Goal: Transaction & Acquisition: Purchase product/service

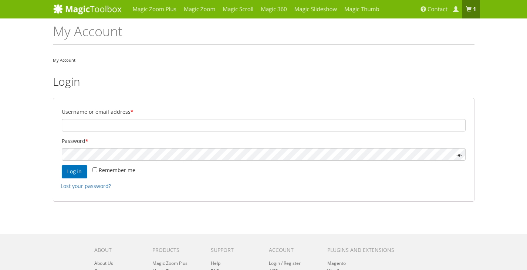
click at [62, 161] on div at bounding box center [62, 161] width 0 height 0
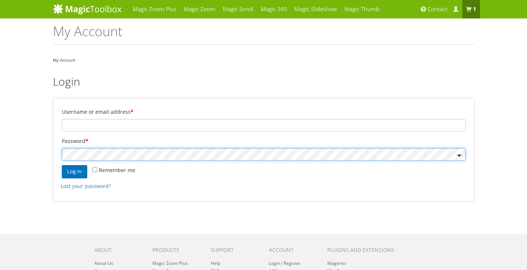
click at [62, 161] on div at bounding box center [62, 161] width 0 height 0
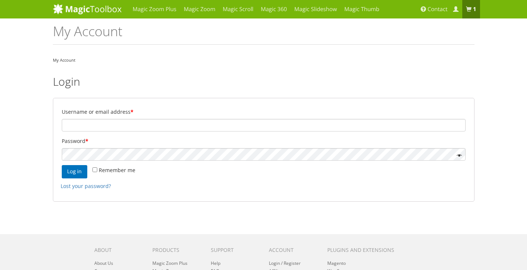
click at [31, 142] on div "Magic Zoom Plus Magic Zoom Magic Scroll Magic 360 Magic Slideshow Magic Thumb" at bounding box center [263, 187] width 527 height 374
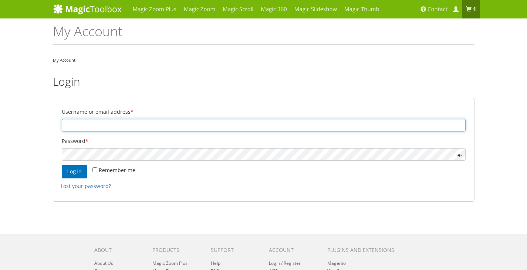
click at [93, 130] on input "Username or email address *" at bounding box center [264, 125] width 404 height 13
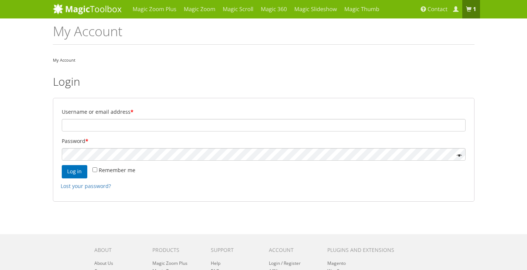
click at [22, 146] on div "Magic Zoom Plus Magic Zoom Magic Scroll Magic 360 Magic Slideshow Magic Thumb" at bounding box center [263, 187] width 527 height 374
click at [62, 161] on div at bounding box center [62, 161] width 0 height 0
click at [498, 121] on div "Magic Zoom Plus Magic Zoom Magic Scroll Magic 360 Magic Slideshow Magic Thumb" at bounding box center [263, 187] width 527 height 374
click at [474, 9] on b "1 item" at bounding box center [474, 9] width 3 height 7
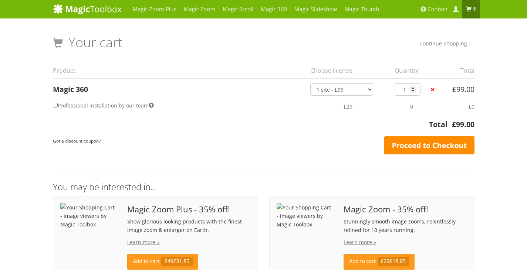
click at [411, 145] on link "Proceed to Checkout" at bounding box center [429, 145] width 90 height 18
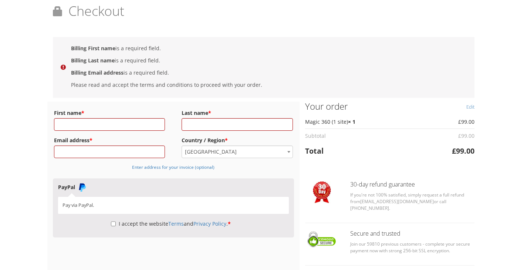
scroll to position [26, 0]
click at [108, 125] on input "First name *" at bounding box center [109, 125] width 111 height 13
type input "Y"
type input "Srinivas"
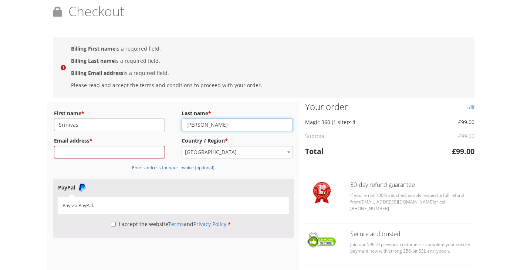
type input "Varsha"
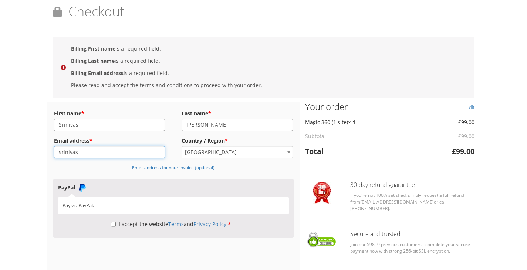
type input "srinivas.vardha@i95dev.com"
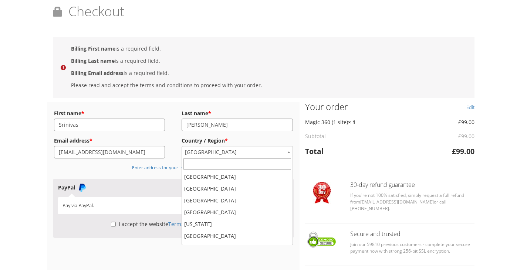
click at [245, 150] on span "India" at bounding box center [237, 152] width 111 height 12
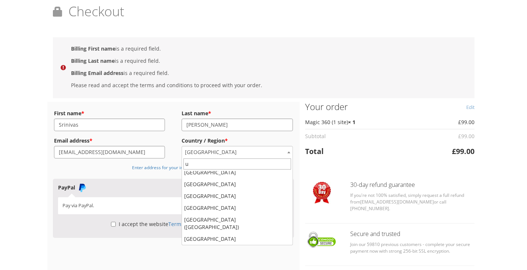
scroll to position [0, 0]
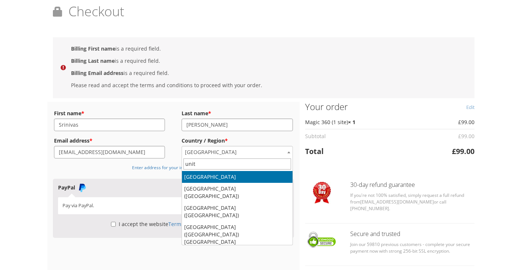
type input "unit"
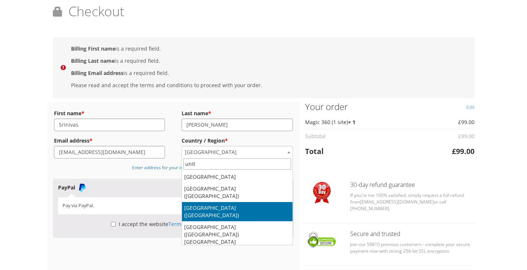
select select "US"
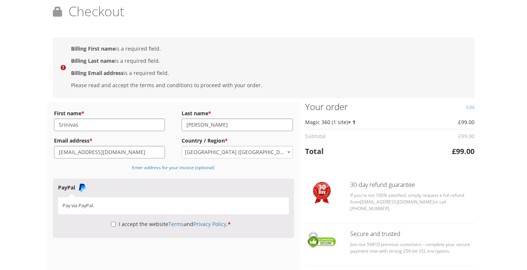
click at [23, 142] on div "Magic Zoom Plus Magic Zoom Magic Scroll Magic 360 Magic Slideshow Magic Thumb" at bounding box center [263, 162] width 527 height 376
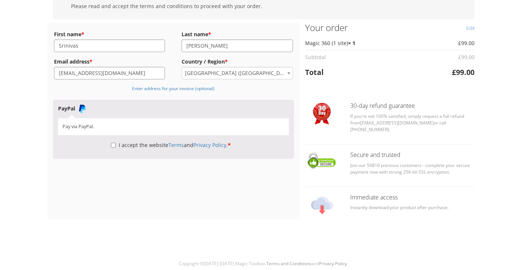
scroll to position [105, 0]
click at [112, 127] on p "Pay via PayPal." at bounding box center [172, 126] width 221 height 7
click at [78, 125] on p "Pay via PayPal." at bounding box center [172, 126] width 221 height 7
click at [112, 144] on input "I accept the website Terms and Privacy Policy . *" at bounding box center [113, 145] width 5 height 13
click at [4, 122] on div "Magic Zoom Plus Magic Zoom Magic Scroll Magic 360 Magic Slideshow Magic Thumb" at bounding box center [263, 83] width 527 height 376
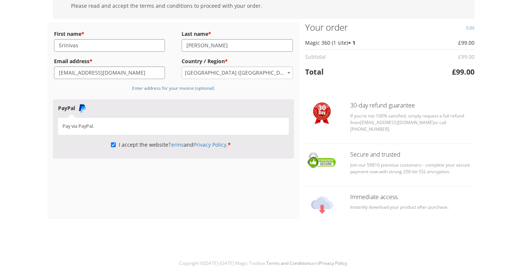
click at [11, 123] on div "Magic Zoom Plus Magic Zoom Magic Scroll Magic 360 Magic Slideshow Magic Thumb" at bounding box center [263, 83] width 527 height 376
click at [111, 146] on input "I accept the website Terms and Privacy Policy . *" at bounding box center [113, 145] width 5 height 13
click at [38, 152] on div "Magic Zoom Plus Magic Zoom Magic Scroll Magic 360 Magic Slideshow Magic Thumb" at bounding box center [263, 83] width 527 height 376
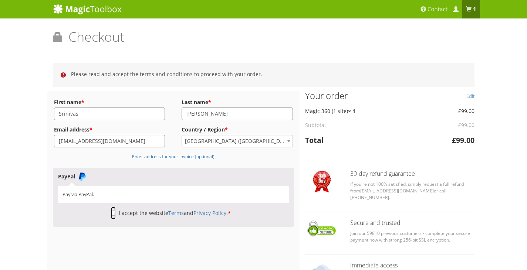
click at [111, 213] on input "I accept the website Terms and Privacy Policy . *" at bounding box center [113, 213] width 5 height 13
checkbox input "true"
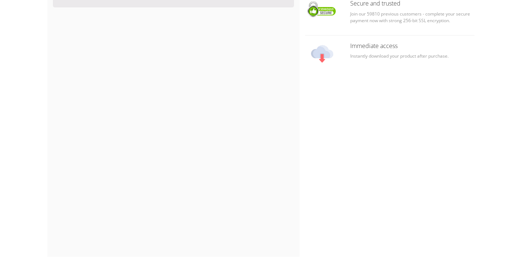
scroll to position [220, 0]
click at [376, 111] on div "Billing Details First name * Srinivas Last name * Varsha Email address * sriniv…" at bounding box center [263, 101] width 432 height 461
click at [345, 142] on div "Billing Details First name * Srinivas Last name * Varsha Email address * sriniv…" at bounding box center [263, 101] width 432 height 461
click at [366, 158] on div "Billing Details First name * Srinivas Last name * Varsha Email address * sriniv…" at bounding box center [263, 101] width 432 height 461
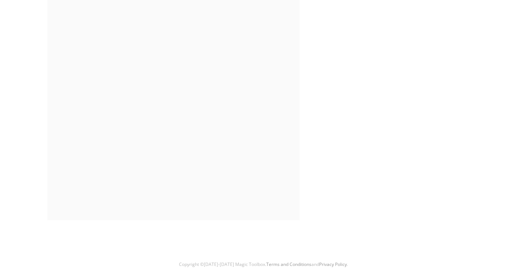
scroll to position [332, 0]
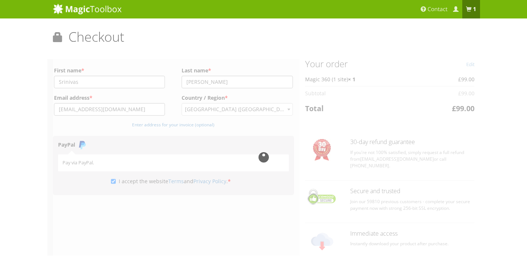
scroll to position [0, 0]
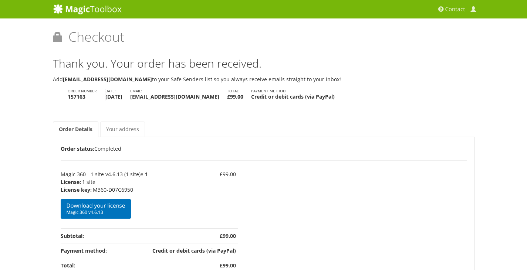
click at [256, 116] on div "Thank you. Your order has been received. Add support@magictoolbox.com to your S…" at bounding box center [263, 168] width 421 height 218
click at [14, 146] on div "Magic Zoom Plus Magic Zoom Magic Scroll Magic 360 Magic Slideshow Magic Thumb" at bounding box center [263, 164] width 527 height 328
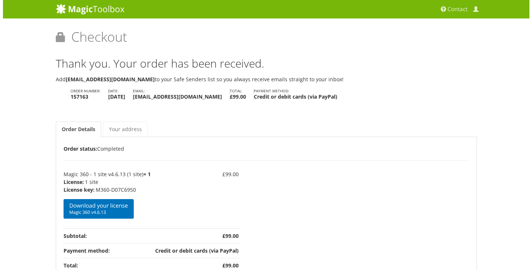
scroll to position [2, 0]
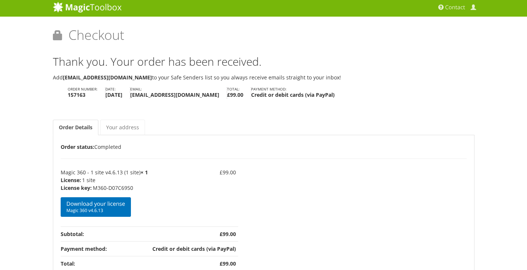
click at [12, 132] on div "Magic Zoom Plus Magic Zoom Magic Scroll Magic 360 Magic Slideshow Magic Thumb" at bounding box center [263, 162] width 527 height 328
click at [86, 203] on link "Download your license Magic 360 v4.6.13" at bounding box center [96, 207] width 71 height 20
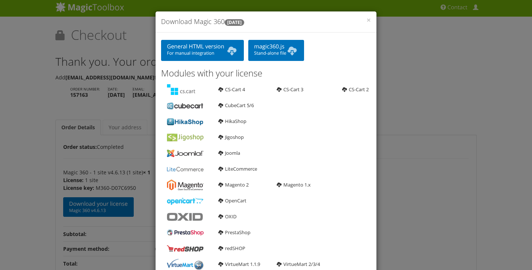
click at [344, 48] on p "General HTML version For manual integration magic360.js Stand-alone file" at bounding box center [266, 49] width 210 height 23
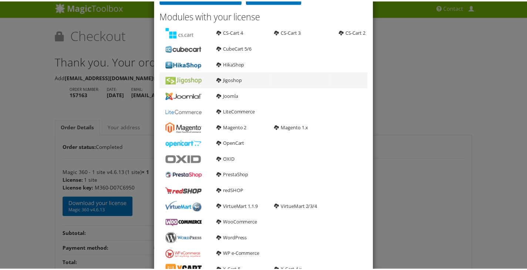
scroll to position [0, 0]
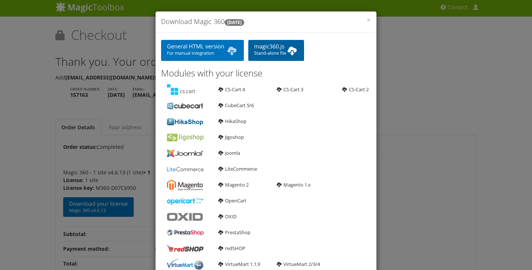
click at [270, 47] on link "magic360.js Stand-alone file" at bounding box center [276, 50] width 56 height 21
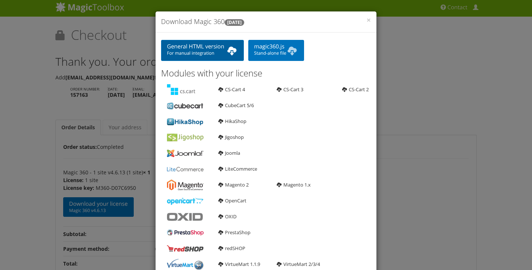
click at [202, 46] on link "General HTML version For manual integration" at bounding box center [202, 50] width 83 height 21
click at [342, 50] on p "General HTML version For manual integration magic360.js Stand-alone file" at bounding box center [266, 49] width 210 height 23
click at [367, 19] on span "×" at bounding box center [369, 20] width 4 height 10
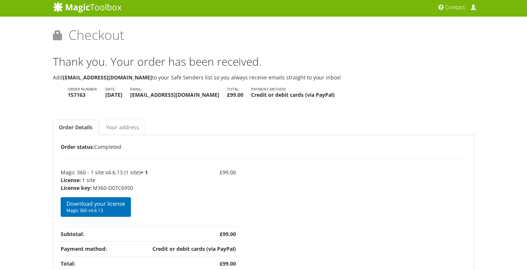
click at [18, 160] on div "Magic Zoom Plus Magic Zoom Magic Scroll Magic 360 Magic Slideshow Magic Thumb" at bounding box center [263, 162] width 527 height 328
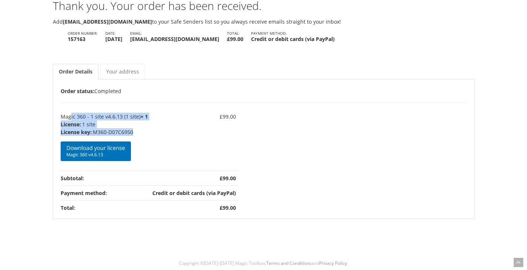
drag, startPoint x: 62, startPoint y: 117, endPoint x: 143, endPoint y: 131, distance: 82.5
click at [143, 131] on td "Magic 360 - 1 site v4.6.13 (1 site) × 1 License: 1 site License key: M360-D07C6…" at bounding box center [105, 141] width 89 height 60
copy td "Magic 360 - 1 site v4.6.13 (1 site) × 1 License: 1 site License key: M360-D07C6…"
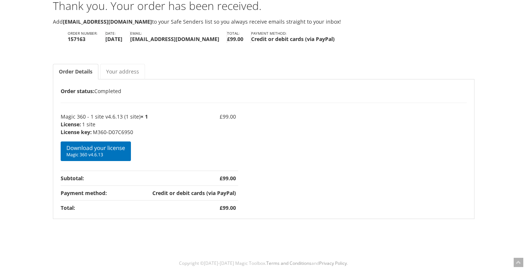
click at [319, 148] on div "Order Details Order status: Completed Product Total Magic 360 - 1 site v4.6.13 …" at bounding box center [264, 151] width 406 height 128
click at [314, 146] on div "Order Details Order status: Completed Product Total Magic 360 - 1 site v4.6.13 …" at bounding box center [264, 151] width 406 height 128
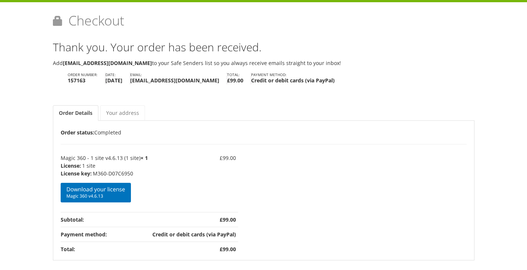
scroll to position [0, 0]
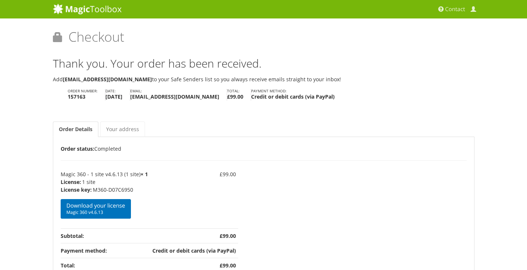
click at [232, 109] on div "Thank you. Your order has been received. Add support@magictoolbox.com to your S…" at bounding box center [263, 168] width 421 height 218
click at [111, 206] on link "Download your license Magic 360 v4.6.13" at bounding box center [96, 209] width 71 height 20
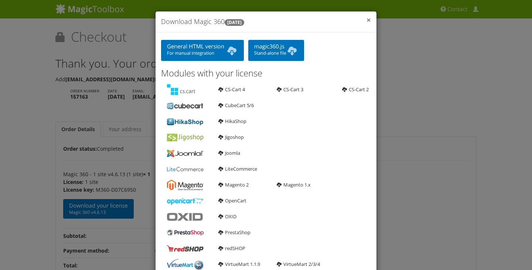
click at [367, 17] on span "×" at bounding box center [369, 20] width 4 height 10
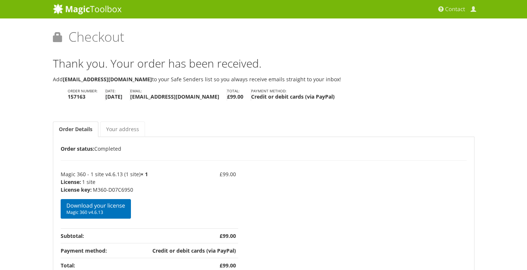
click at [251, 124] on ul "Order Details Your address" at bounding box center [263, 128] width 421 height 17
click at [472, 7] on span at bounding box center [473, 10] width 6 height 6
click at [474, 7] on span at bounding box center [473, 10] width 6 height 6
click at [166, 44] on h1 "Checkout Logged in as Srinivas Varsha (srinivas.vardha@i95dev.com) Log out" at bounding box center [263, 40] width 421 height 20
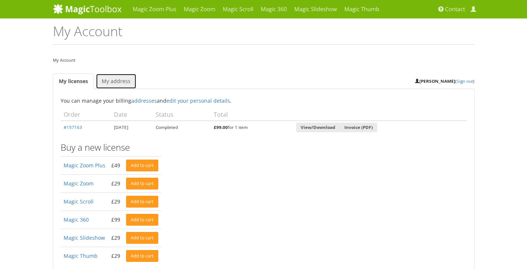
click at [114, 81] on link "My address" at bounding box center [116, 82] width 41 height 16
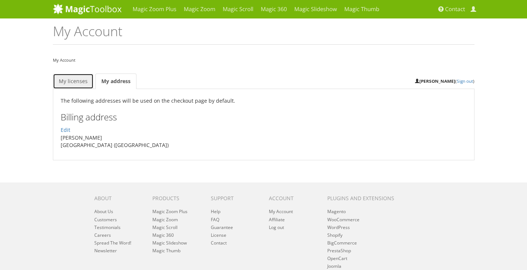
click at [71, 82] on link "My licenses" at bounding box center [73, 82] width 41 height 16
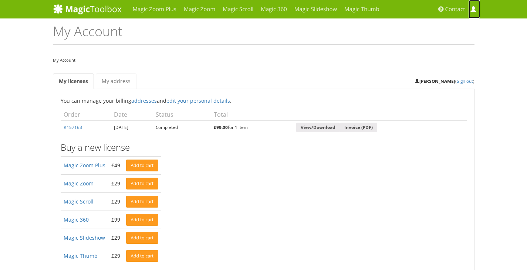
click at [474, 12] on span at bounding box center [473, 10] width 6 height 6
click at [258, 32] on h1 "My Account" at bounding box center [263, 34] width 421 height 21
click at [255, 32] on h1 "My Account" at bounding box center [263, 34] width 421 height 21
click at [108, 88] on link "My address" at bounding box center [116, 82] width 41 height 16
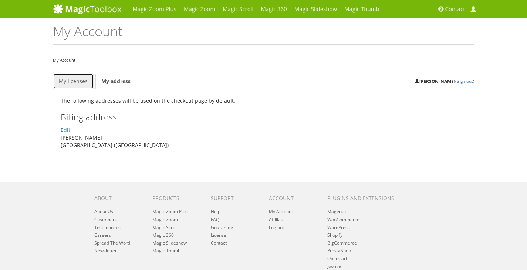
click at [80, 81] on link "My licenses" at bounding box center [73, 82] width 41 height 16
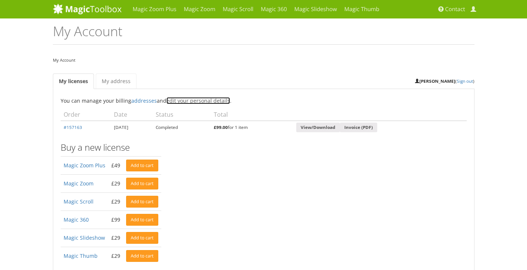
click at [199, 100] on link "edit your personal details" at bounding box center [198, 100] width 64 height 7
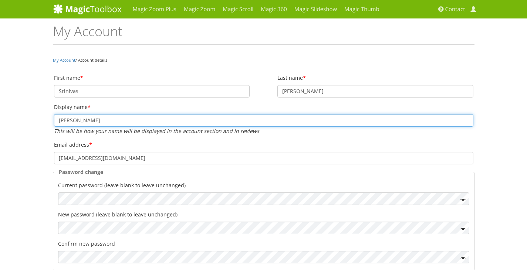
click at [88, 120] on input "Srinivas Varsha" at bounding box center [263, 120] width 419 height 13
type input "Srinivas Vardha"
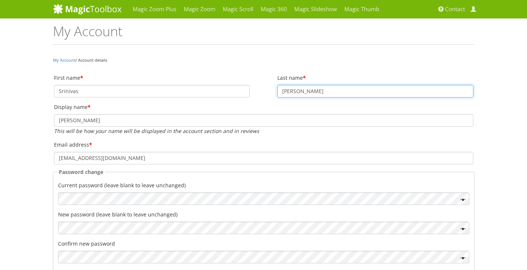
click at [292, 92] on input "Varsha" at bounding box center [375, 91] width 196 height 13
type input "Vardha"
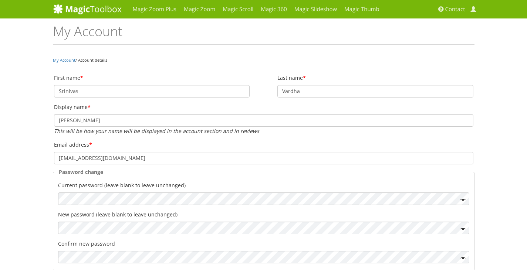
click at [409, 67] on div "My Account / Account details First name * Srinivas Last name * Vardha Display n…" at bounding box center [263, 176] width 432 height 240
click at [500, 136] on div "Magic Zoom Plus Magic Zoom Magic Scroll Magic 360 Magic Slideshow Magic Thumb" at bounding box center [263, 228] width 527 height 457
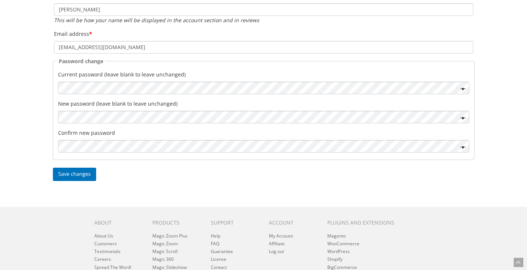
scroll to position [74, 0]
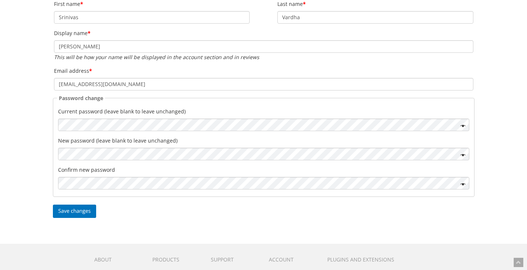
click at [26, 111] on div "Magic Zoom Plus Magic Zoom Magic Scroll Magic 360 Magic Slideshow Magic Thumb" at bounding box center [263, 154] width 527 height 457
click at [26, 141] on div "Magic Zoom Plus Magic Zoom Magic Scroll Magic 360 Magic Slideshow Magic Thumb" at bounding box center [263, 154] width 527 height 457
click at [15, 158] on div "Magic Zoom Plus Magic Zoom Magic Scroll Magic 360 Magic Slideshow Magic Thumb" at bounding box center [263, 154] width 527 height 457
click at [34, 166] on div "Magic Zoom Plus Magic Zoom Magic Scroll Magic 360 Magic Slideshow Magic Thumb" at bounding box center [263, 154] width 527 height 457
click at [76, 211] on button "Save changes" at bounding box center [75, 211] width 44 height 13
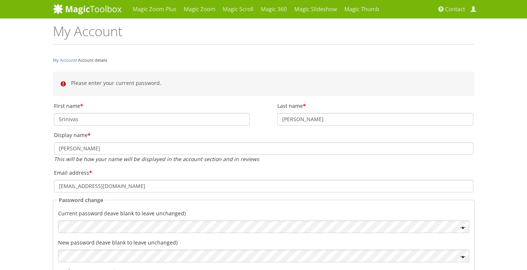
click at [279, 30] on h1 "My Account" at bounding box center [263, 34] width 421 height 21
click at [267, 62] on nav "My Account / Account details" at bounding box center [263, 60] width 421 height 9
click at [64, 60] on link "My Account" at bounding box center [64, 60] width 23 height 6
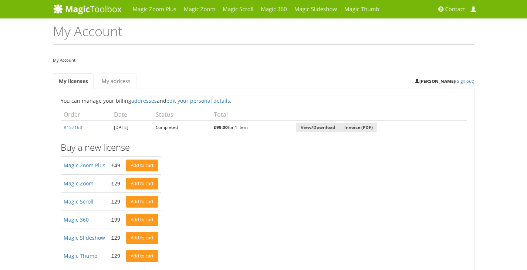
click at [265, 62] on nav "My Account" at bounding box center [263, 60] width 421 height 9
click at [248, 66] on div "My Account My licenses My address [PERSON_NAME] ( Sign out ) You can manage you…" at bounding box center [263, 166] width 432 height 221
click at [271, 32] on h1 "My Account" at bounding box center [263, 34] width 421 height 21
click at [265, 65] on div "My Account My licenses My address [PERSON_NAME] ( Sign out ) You can manage you…" at bounding box center [263, 166] width 432 height 221
click at [463, 81] on link "Sign out" at bounding box center [464, 81] width 16 height 6
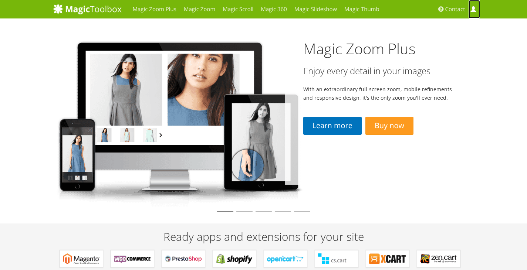
click at [473, 10] on span at bounding box center [473, 10] width 6 height 6
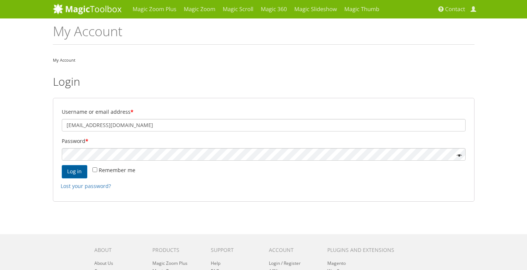
click at [74, 169] on button "Log in" at bounding box center [75, 171] width 26 height 13
click at [101, 189] on link "Lost your password?" at bounding box center [86, 186] width 50 height 7
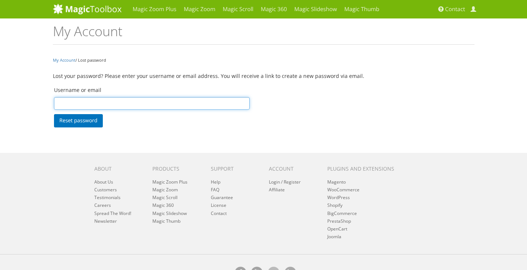
type input "[EMAIL_ADDRESS][DOMAIN_NAME]"
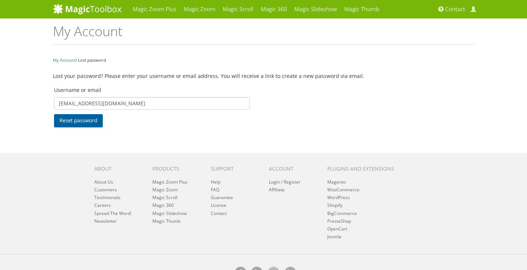
click at [79, 120] on button "Reset password" at bounding box center [78, 120] width 49 height 13
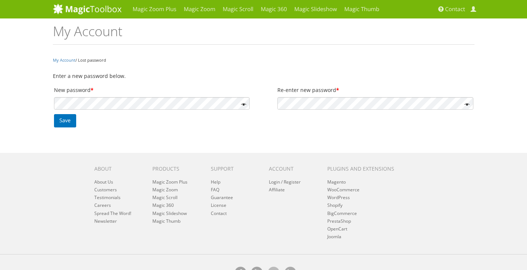
click at [289, 135] on div "Magic Zoom Plus Magic Zoom Magic Scroll Magic 360 Magic Slideshow Magic Thumb" at bounding box center [263, 146] width 527 height 292
click at [124, 128] on p "Save" at bounding box center [263, 121] width 421 height 16
click at [63, 120] on button "Save" at bounding box center [65, 120] width 22 height 13
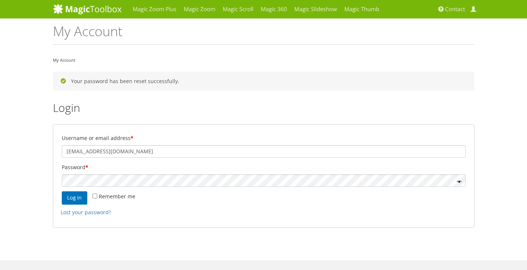
click at [497, 161] on div "Magic Zoom Plus Magic Zoom Magic Scroll Magic 360 Magic Slideshow Magic Thumb" at bounding box center [263, 200] width 527 height 400
click at [62, 158] on div at bounding box center [62, 158] width 0 height 0
click at [335, 105] on h2 "Login" at bounding box center [263, 108] width 421 height 12
click at [62, 187] on div at bounding box center [62, 187] width 0 height 0
click at [505, 187] on div "Magic Zoom Plus Magic Zoom Magic Scroll Magic 360 Magic Slideshow Magic Thumb" at bounding box center [263, 200] width 527 height 400
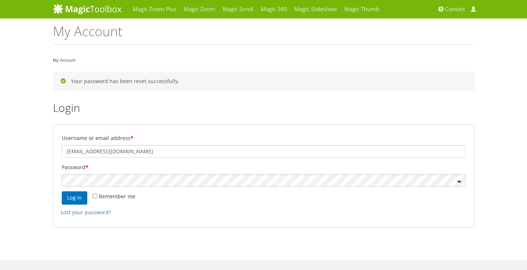
click at [62, 187] on div at bounding box center [62, 187] width 0 height 0
click at [77, 197] on button "Log in" at bounding box center [75, 197] width 26 height 13
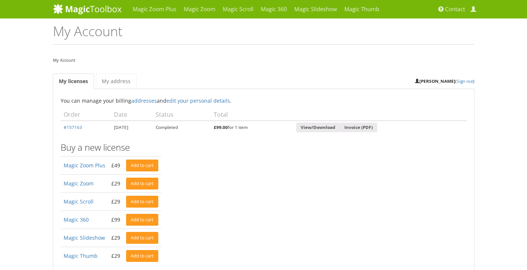
click at [498, 119] on div "Magic Zoom Plus Magic Zoom Magic Scroll Magic 360 Magic Slideshow Magic Thumb" at bounding box center [263, 219] width 527 height 438
click at [474, 8] on span at bounding box center [473, 10] width 6 height 6
click at [473, 8] on span at bounding box center [473, 10] width 6 height 6
